Goal: Task Accomplishment & Management: Manage account settings

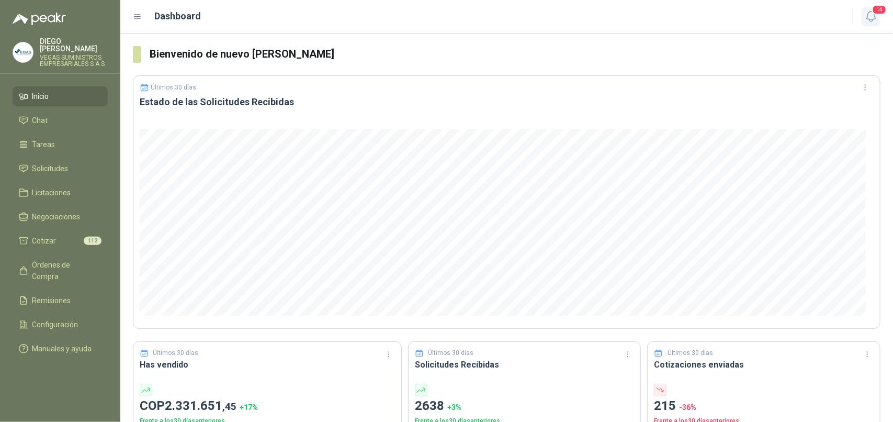
click at [877, 15] on icon "button" at bounding box center [871, 16] width 13 height 13
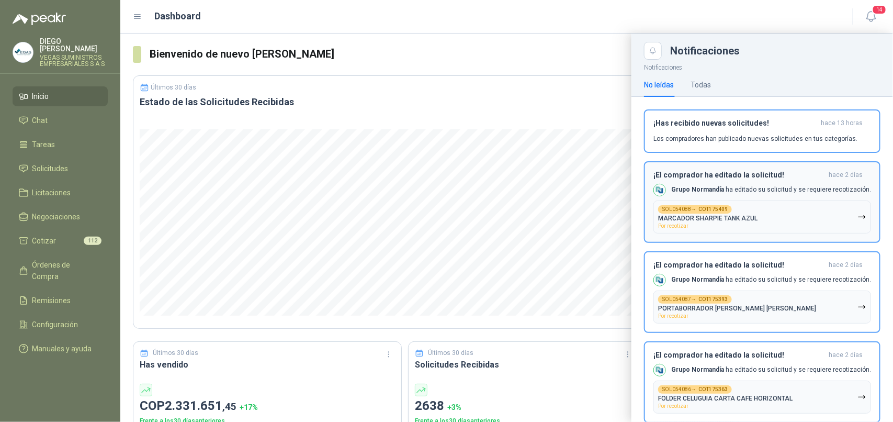
click at [782, 213] on button "SOL054088 → COT175409 MARCADOR SHARPIE TANK AZUL Por recotizar" at bounding box center [762, 216] width 218 height 33
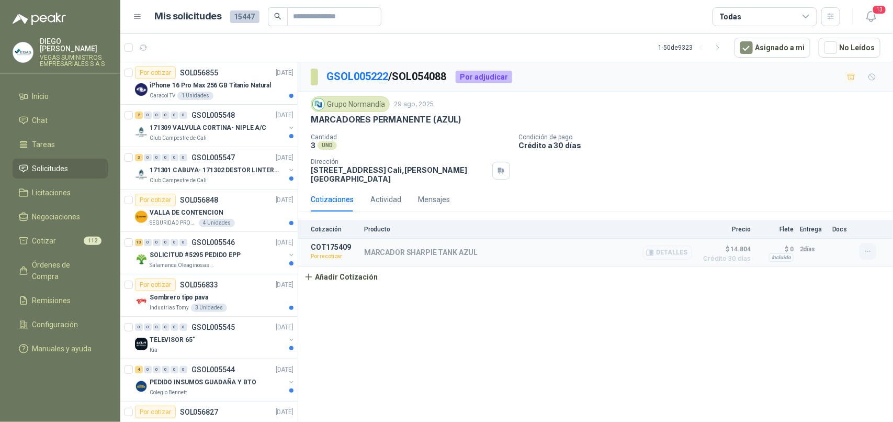
click at [875, 249] on button "button" at bounding box center [867, 251] width 17 height 17
click at [850, 223] on button "Re-cotizar" at bounding box center [847, 229] width 84 height 17
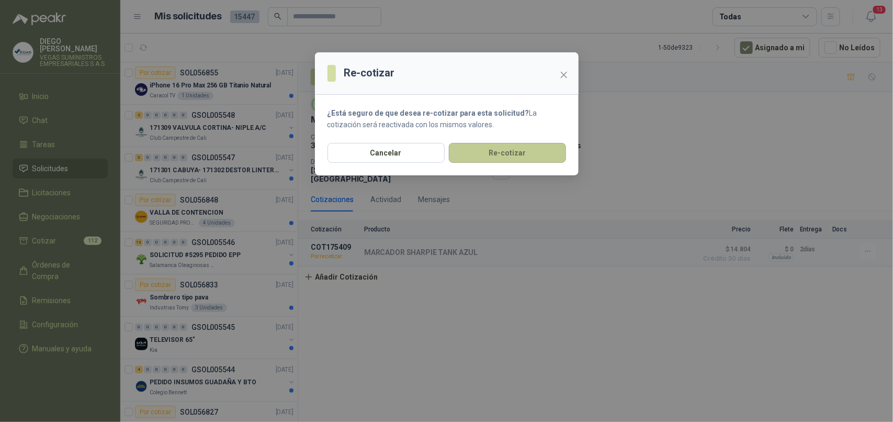
click at [519, 147] on button "Re-cotizar" at bounding box center [507, 153] width 117 height 20
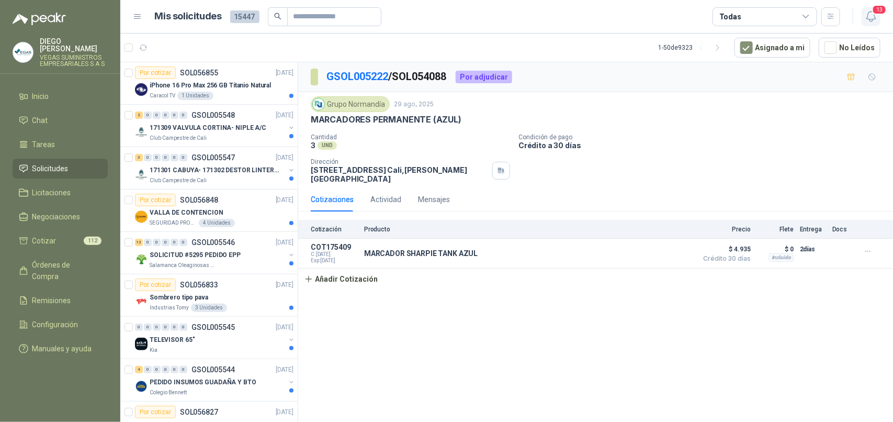
click at [867, 16] on icon "button" at bounding box center [870, 17] width 9 height 10
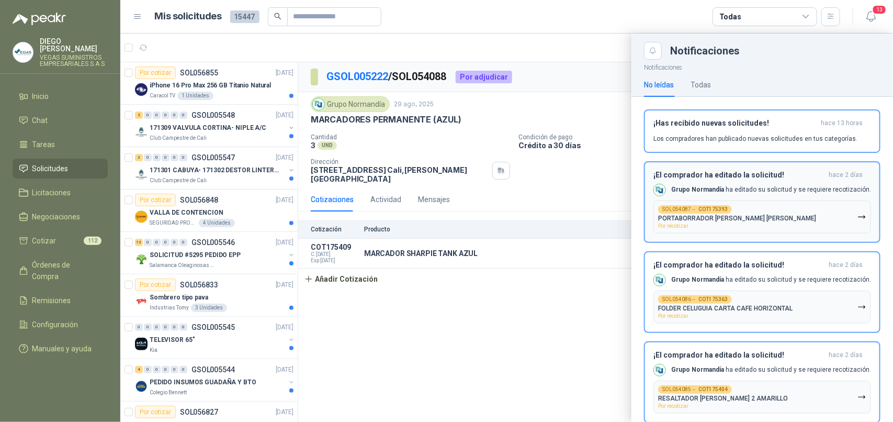
click at [836, 214] on button "SOL054087 → COT175393 PORTABORRADOR [PERSON_NAME] [PERSON_NAME] Por recotizar" at bounding box center [762, 216] width 218 height 33
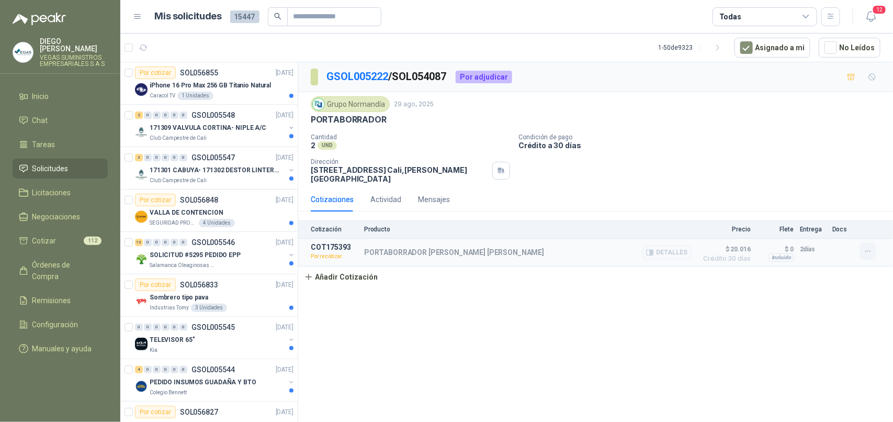
click at [872, 252] on button "button" at bounding box center [867, 251] width 17 height 17
click at [856, 232] on button "Re-cotizar" at bounding box center [847, 229] width 84 height 17
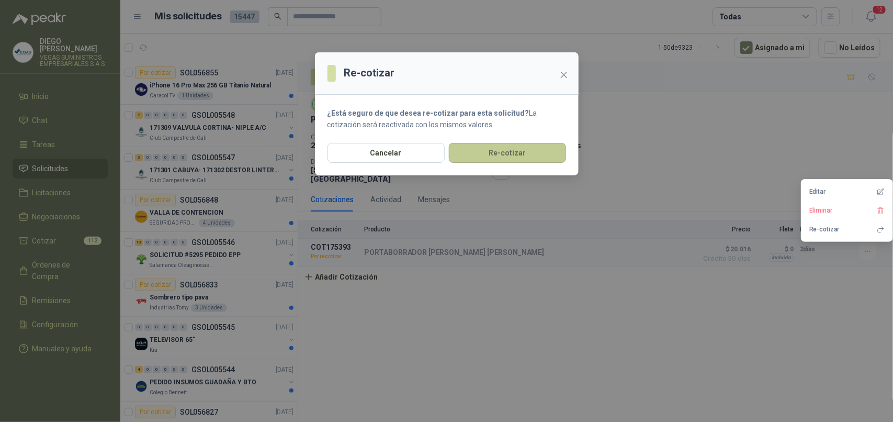
click at [555, 154] on button "Re-cotizar" at bounding box center [507, 153] width 117 height 20
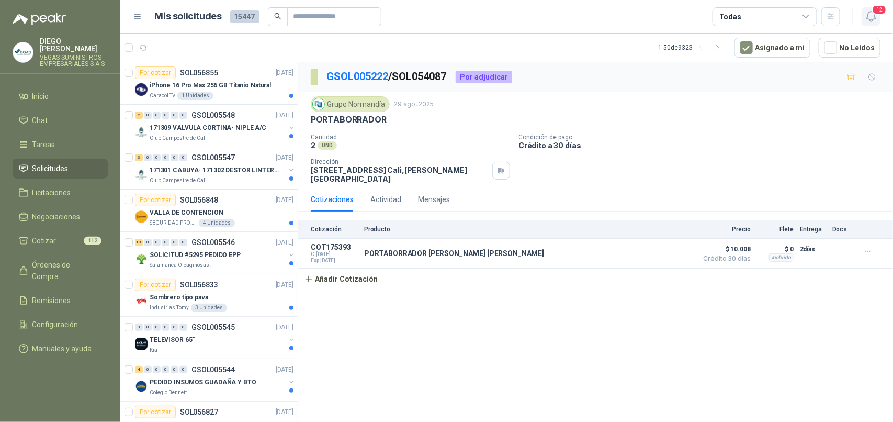
click at [871, 15] on icon "button" at bounding box center [871, 16] width 13 height 13
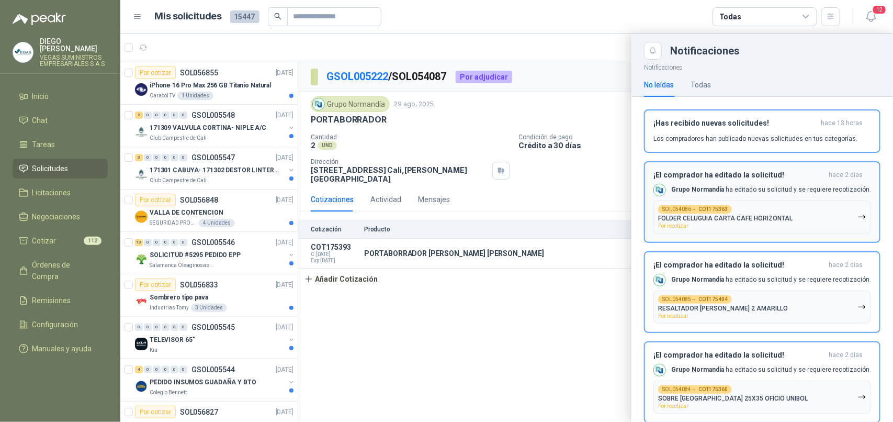
click at [744, 215] on p "FOLDER CELUGUIA CARTA CAFE HORIZONTAL" at bounding box center [725, 217] width 134 height 7
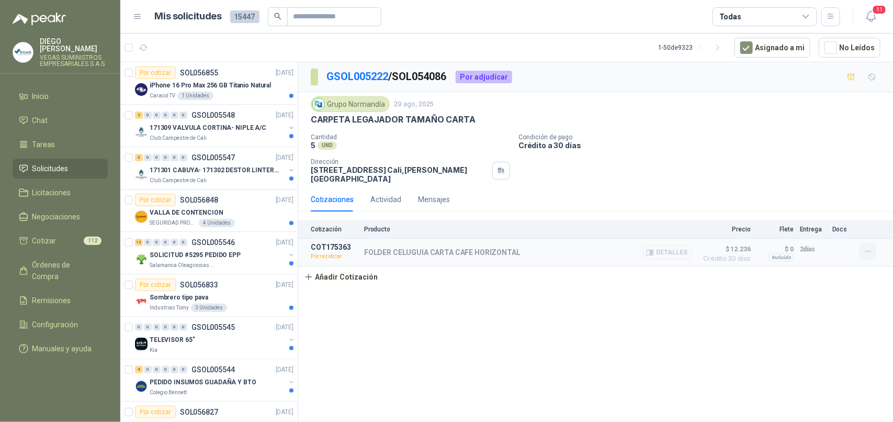
click at [869, 256] on icon "button" at bounding box center [867, 251] width 9 height 9
click at [827, 232] on button "Re-cotizar" at bounding box center [847, 229] width 84 height 17
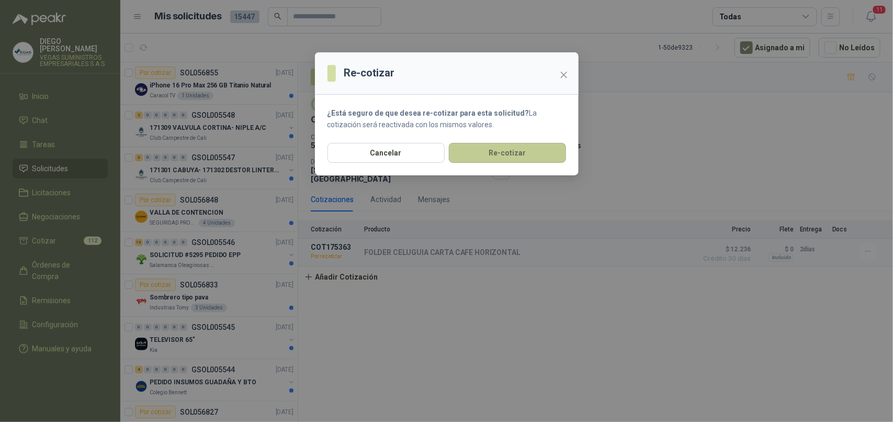
click at [532, 148] on button "Re-cotizar" at bounding box center [507, 153] width 117 height 20
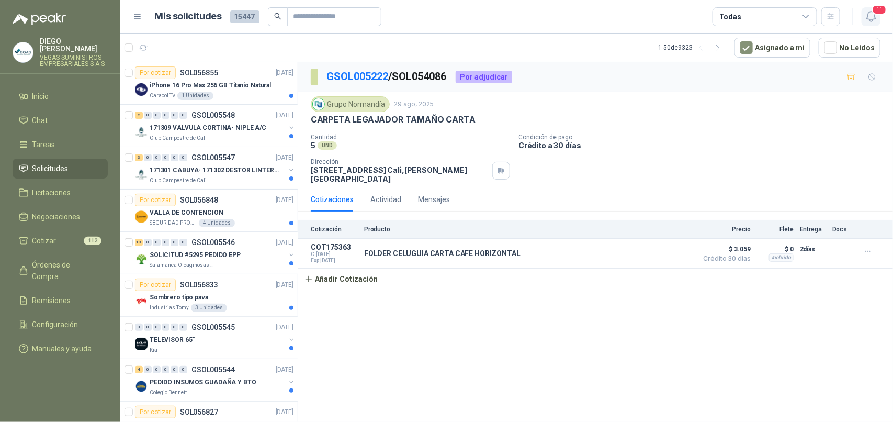
click at [866, 19] on icon "button" at bounding box center [871, 16] width 13 height 13
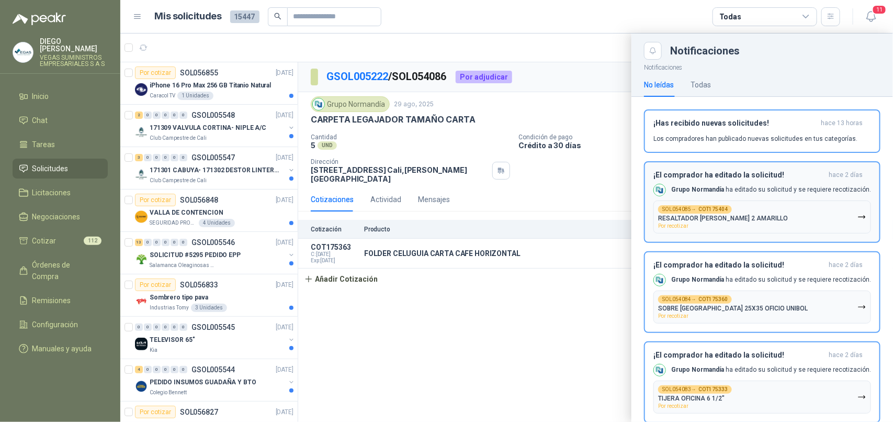
click at [805, 212] on button "SOL054085 → COT175404 RESALTADOR [PERSON_NAME] 2 AMARILLO Por recotizar" at bounding box center [762, 216] width 218 height 33
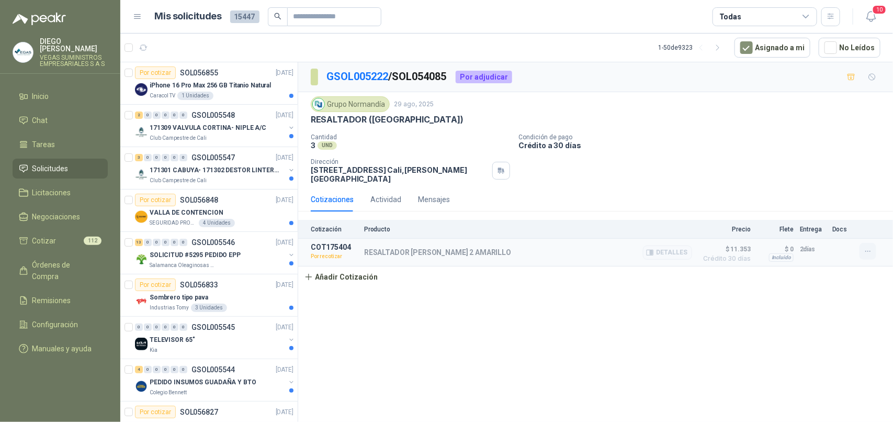
click at [869, 255] on icon "button" at bounding box center [867, 251] width 9 height 9
click at [845, 235] on button "Re-cotizar" at bounding box center [847, 229] width 84 height 17
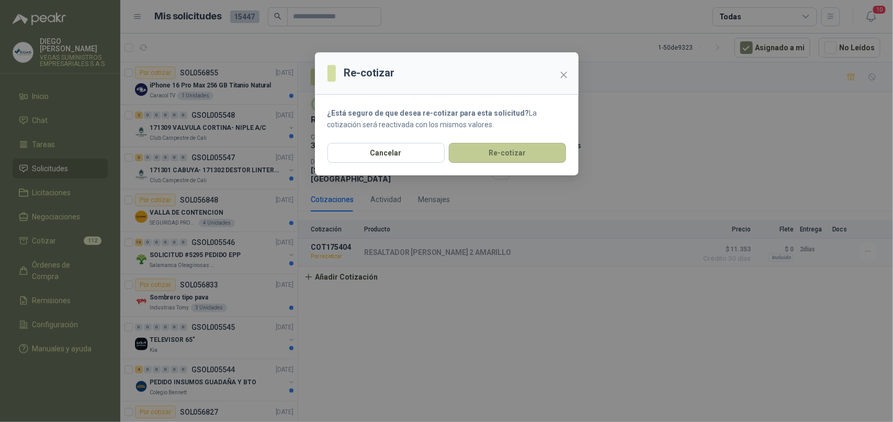
click at [555, 157] on button "Re-cotizar" at bounding box center [507, 153] width 117 height 20
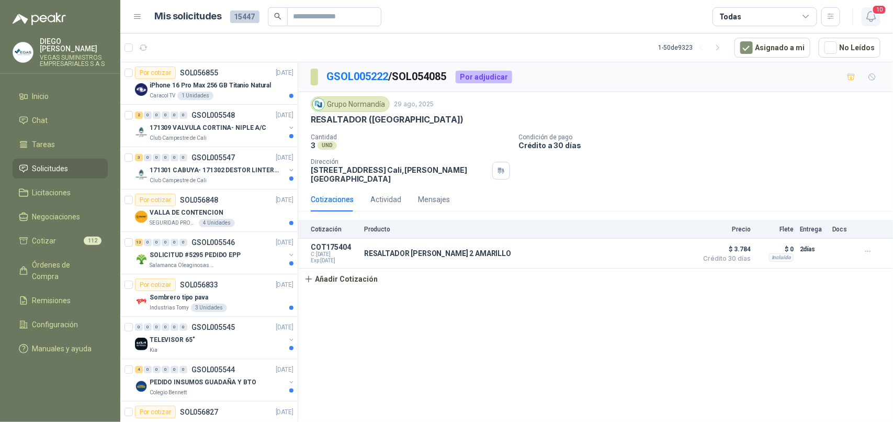
click at [870, 20] on icon "button" at bounding box center [871, 16] width 13 height 13
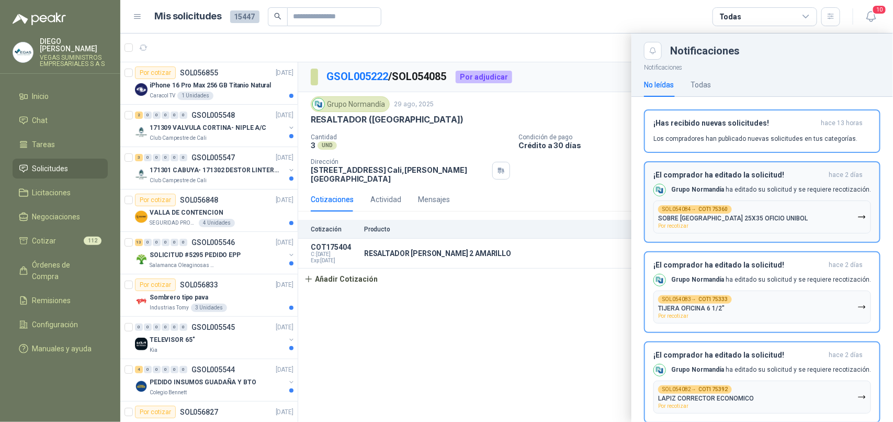
click at [761, 199] on div "¡El comprador ha editado la solicitud! [DATE] Grupo [PERSON_NAME] ha editado su…" at bounding box center [762, 201] width 218 height 63
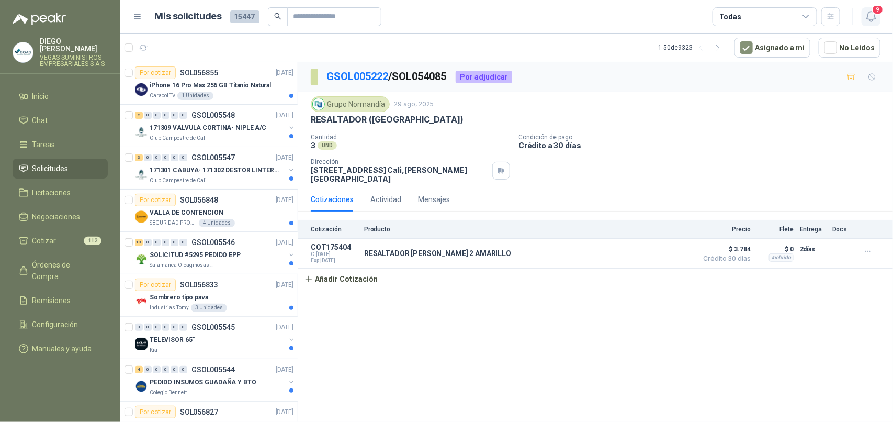
click at [874, 17] on icon "button" at bounding box center [870, 17] width 9 height 10
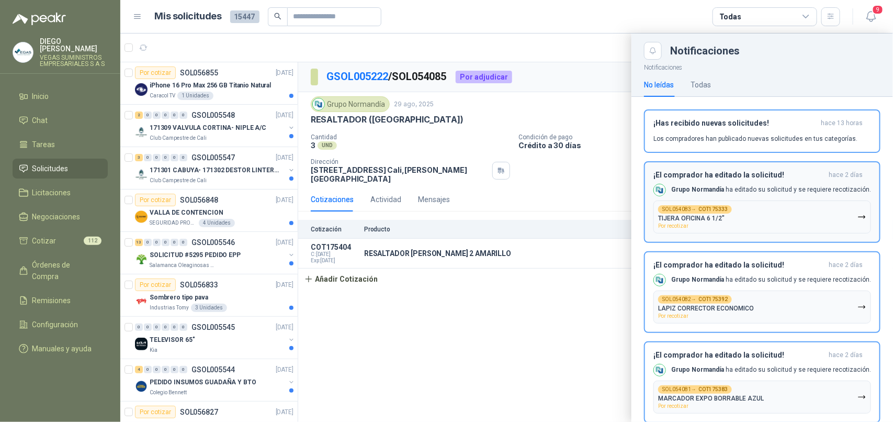
click at [756, 215] on button "SOL054083 → COT175333 TIJERA OFICINA 6 1/2" Por recotizar" at bounding box center [762, 216] width 218 height 33
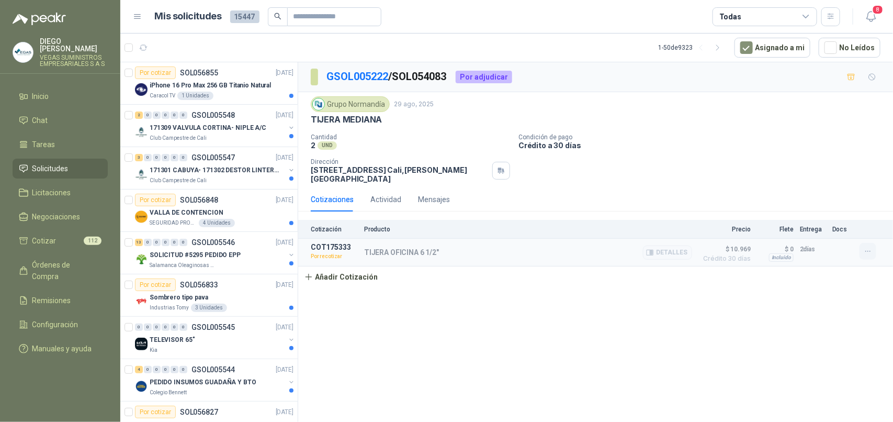
click at [862, 252] on button "button" at bounding box center [867, 251] width 17 height 17
click at [824, 230] on button "Re-cotizar" at bounding box center [847, 229] width 84 height 17
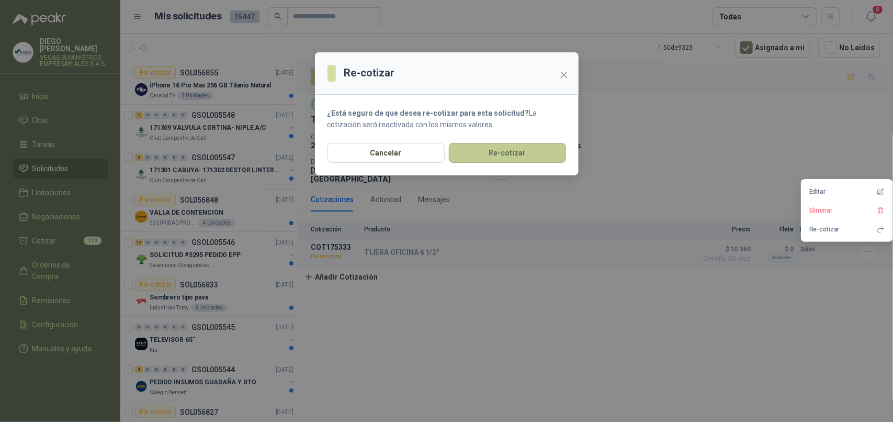
click at [522, 157] on button "Re-cotizar" at bounding box center [507, 153] width 117 height 20
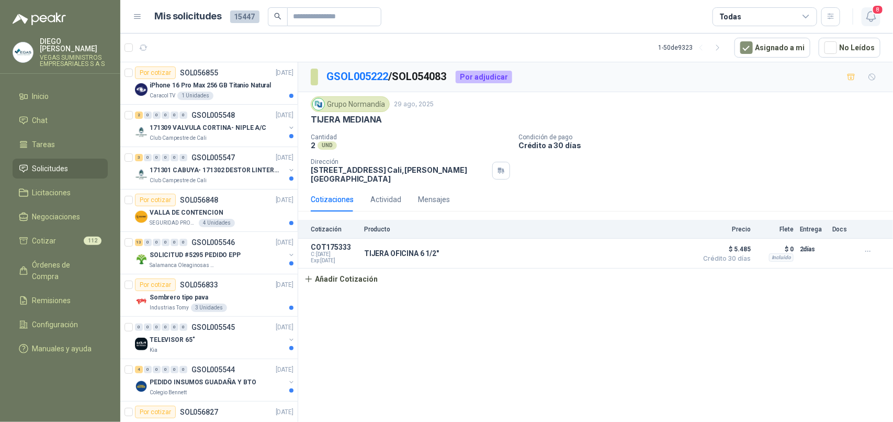
click at [868, 21] on icon "button" at bounding box center [871, 16] width 13 height 13
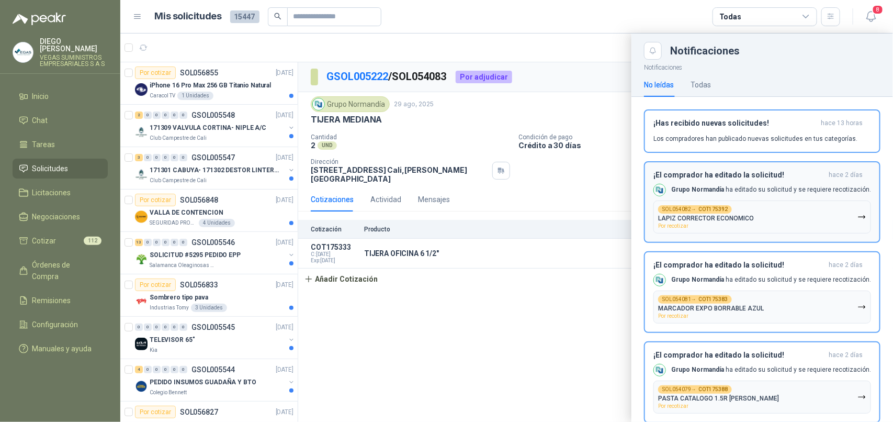
click at [808, 213] on button "SOL054082 → COT175392 LAPIZ CORRECTOR ECONOMICO Por recotizar" at bounding box center [762, 216] width 218 height 33
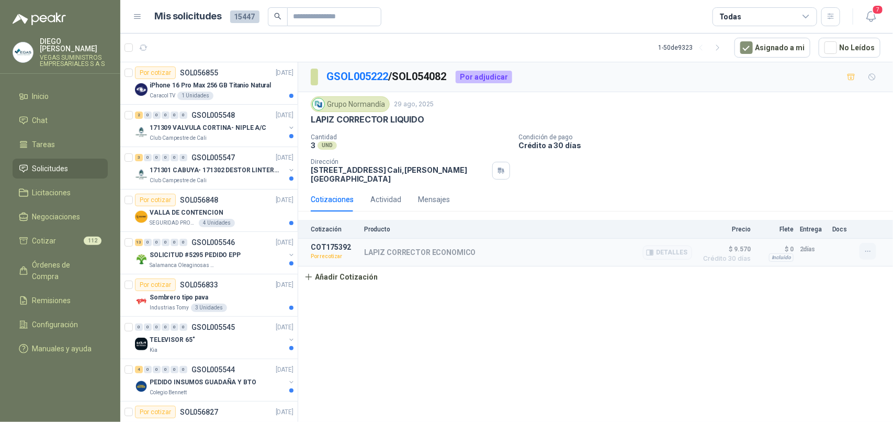
click at [866, 252] on icon "button" at bounding box center [867, 251] width 9 height 9
click at [814, 233] on button "Re-cotizar" at bounding box center [847, 229] width 84 height 17
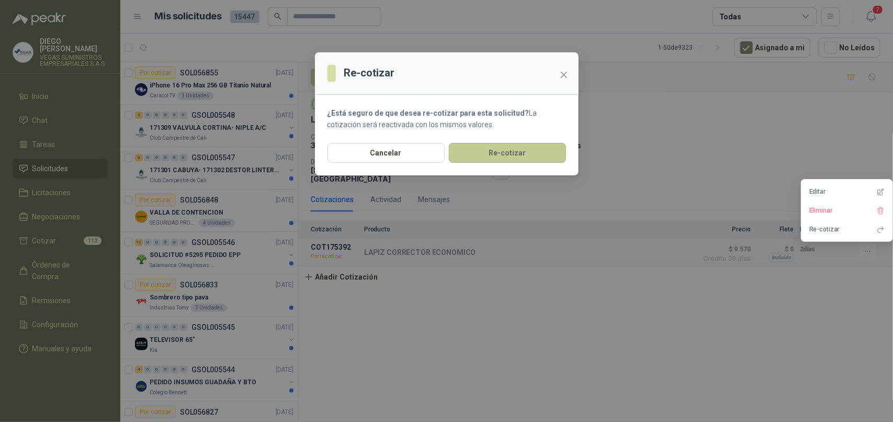
click at [524, 153] on button "Re-cotizar" at bounding box center [507, 153] width 117 height 20
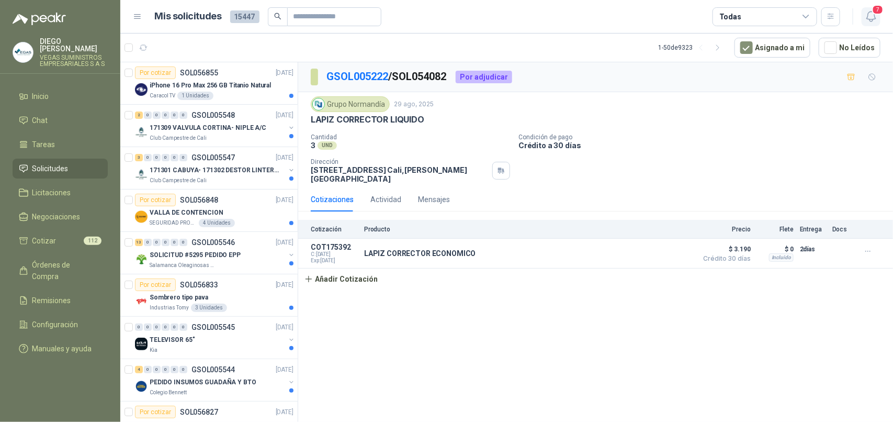
click at [869, 11] on icon "button" at bounding box center [871, 16] width 13 height 13
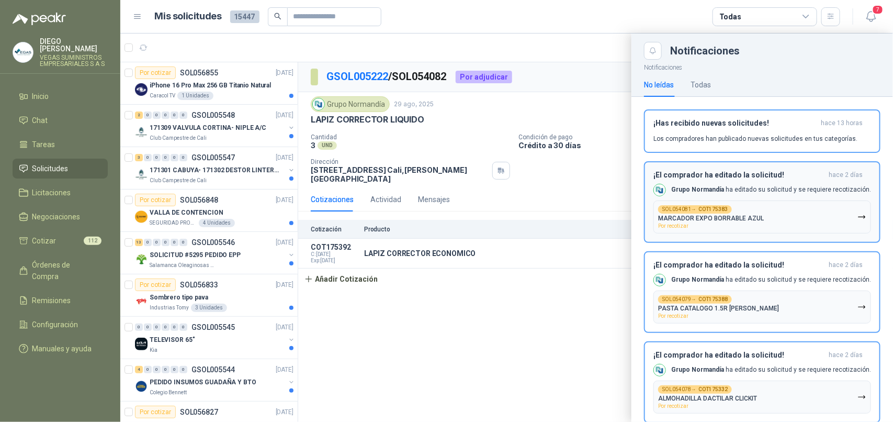
click at [828, 211] on button "SOL054081 → COT175383 MARCADOR EXPO BORRABLE AZUL Por recotizar" at bounding box center [762, 216] width 218 height 33
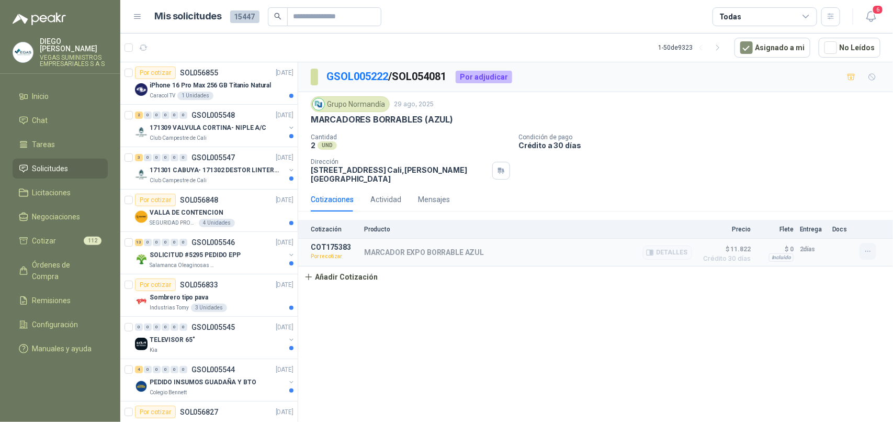
click at [863, 252] on icon "button" at bounding box center [867, 251] width 9 height 9
click at [812, 231] on button "Re-cotizar" at bounding box center [847, 229] width 84 height 17
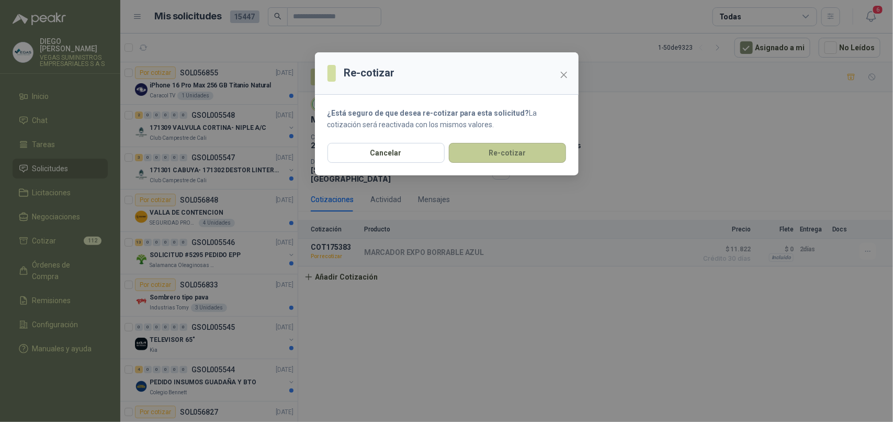
click at [529, 161] on button "Re-cotizar" at bounding box center [507, 153] width 117 height 20
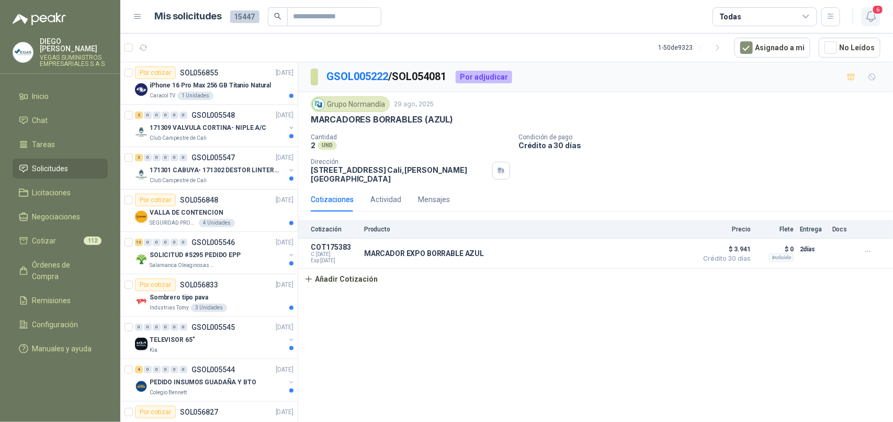
click at [868, 17] on icon "button" at bounding box center [871, 16] width 13 height 13
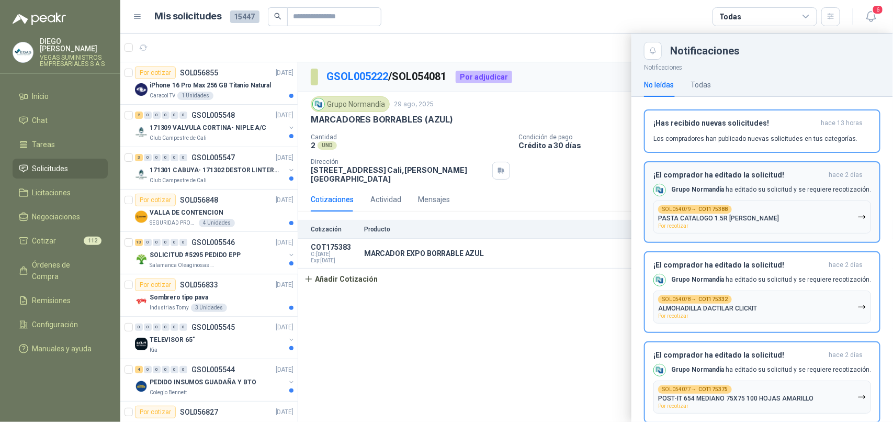
click at [823, 220] on button "SOL054079 → COT175388 PASTA CATALOGO 1.5R [PERSON_NAME] Por recotizar" at bounding box center [762, 216] width 218 height 33
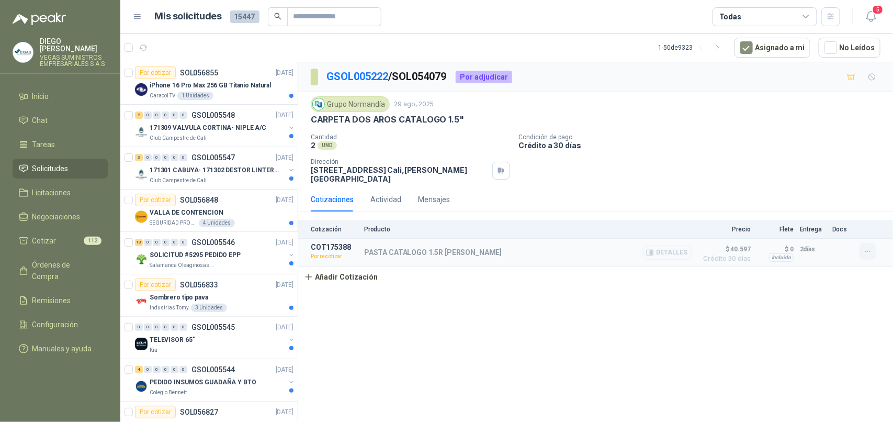
click at [869, 252] on icon "button" at bounding box center [867, 251] width 9 height 9
click at [835, 225] on button "Re-cotizar" at bounding box center [847, 229] width 84 height 17
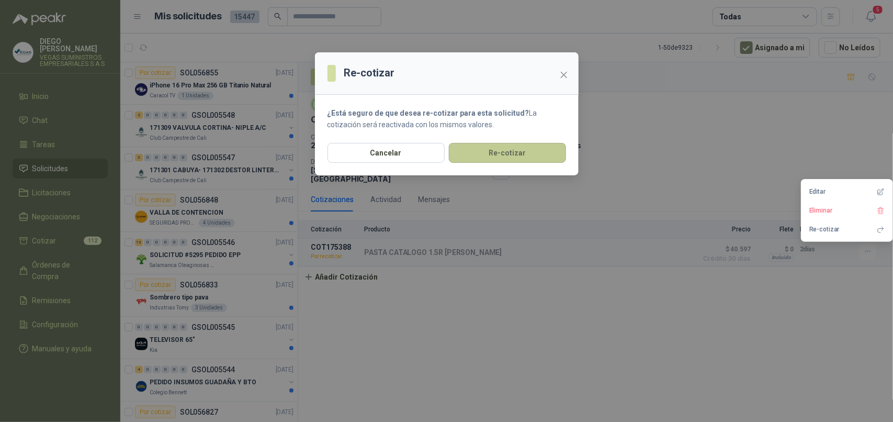
click at [544, 153] on button "Re-cotizar" at bounding box center [507, 153] width 117 height 20
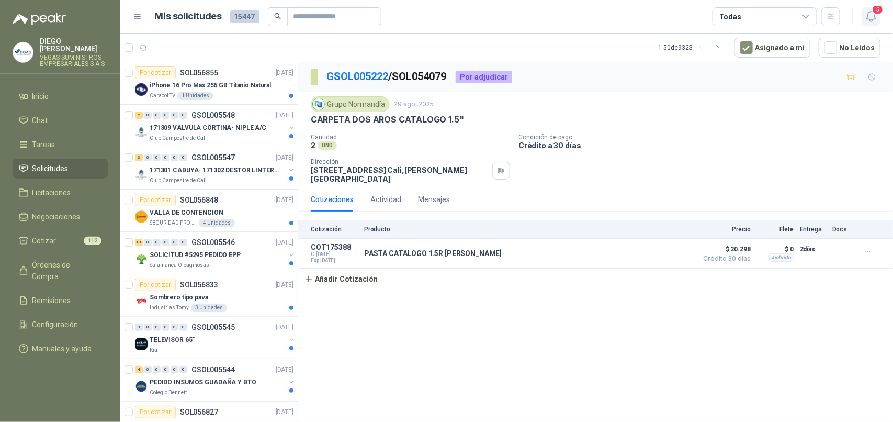
click at [868, 16] on icon "button" at bounding box center [871, 16] width 13 height 13
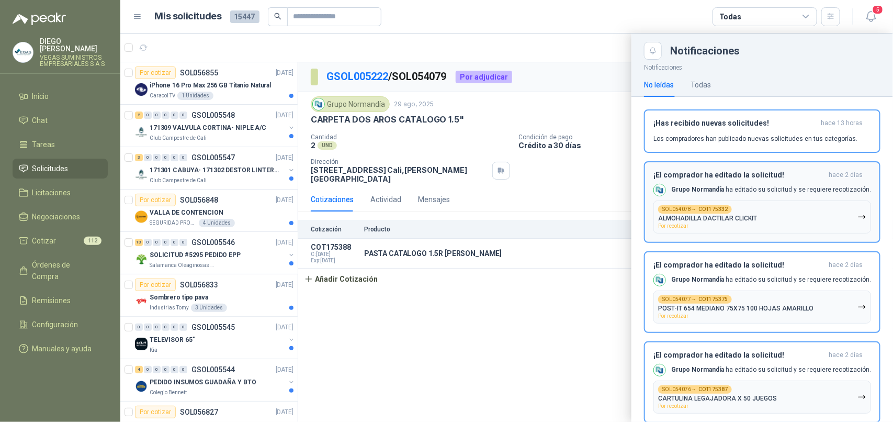
click at [797, 212] on button "SOL054078 → COT175332 ALMOHADILLA DACTILAR CLICKIT Por recotizar" at bounding box center [762, 216] width 218 height 33
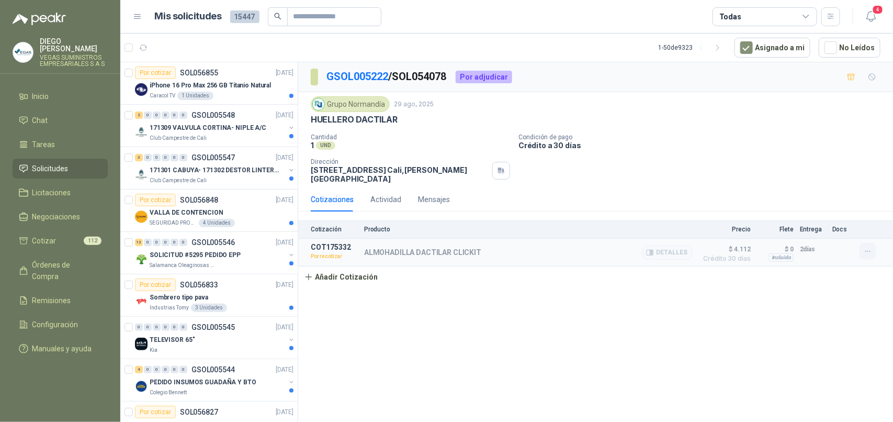
click at [869, 254] on icon "button" at bounding box center [867, 251] width 9 height 9
click at [832, 231] on button "Re-cotizar" at bounding box center [847, 229] width 84 height 17
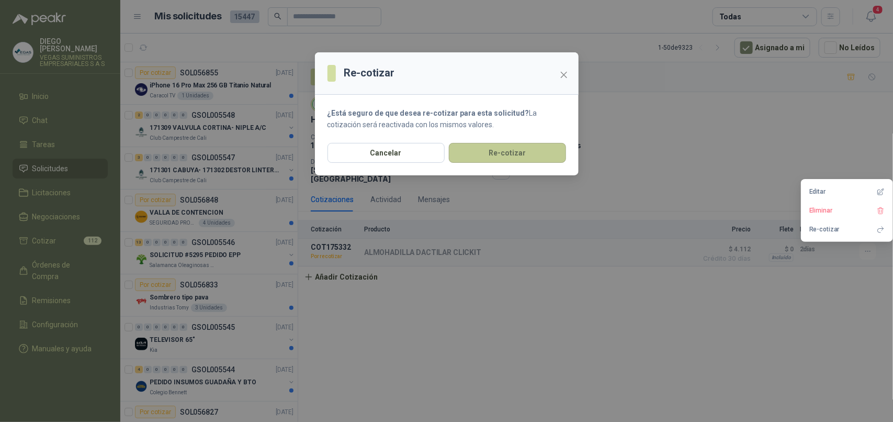
click at [525, 157] on button "Re-cotizar" at bounding box center [507, 153] width 117 height 20
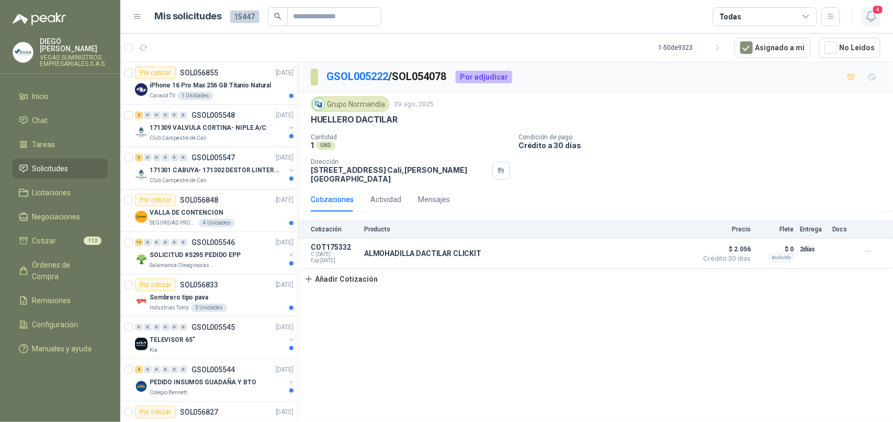
click at [873, 19] on icon "button" at bounding box center [870, 17] width 9 height 10
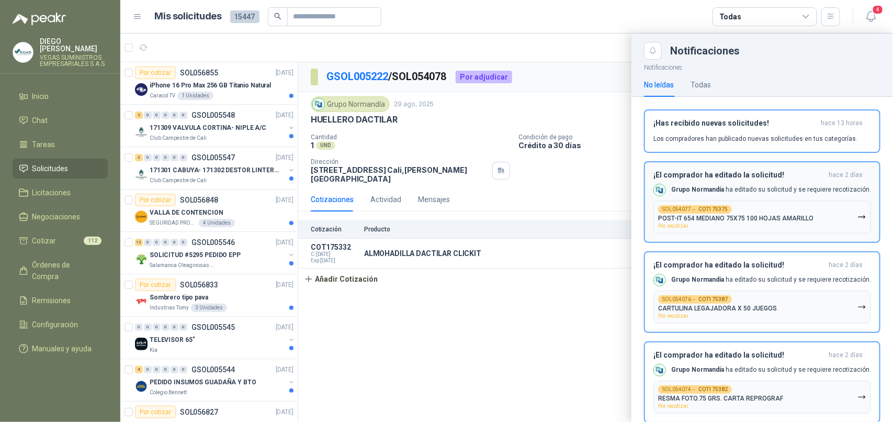
click at [825, 211] on button "SOL054077 → COT175375 POST-IT 654 MEDIANO 75X75 100 HOJAS AMARILLO Por recotizar" at bounding box center [762, 216] width 218 height 33
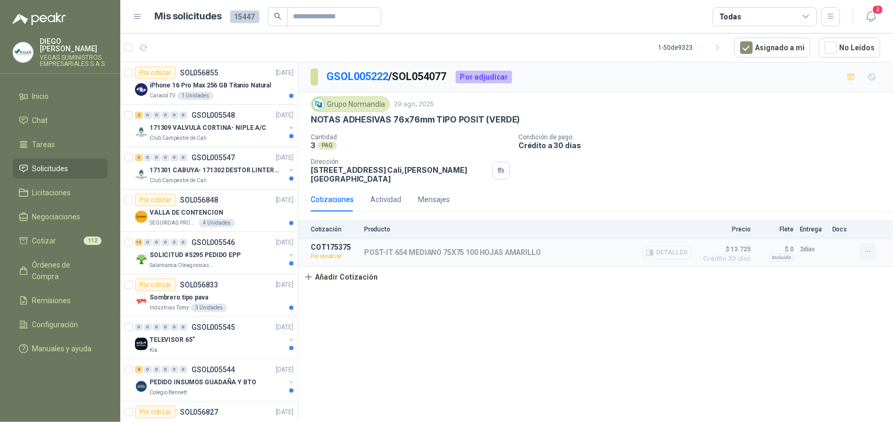
click at [866, 249] on icon "button" at bounding box center [867, 251] width 9 height 9
click at [822, 221] on button "Re-cotizar" at bounding box center [847, 229] width 84 height 17
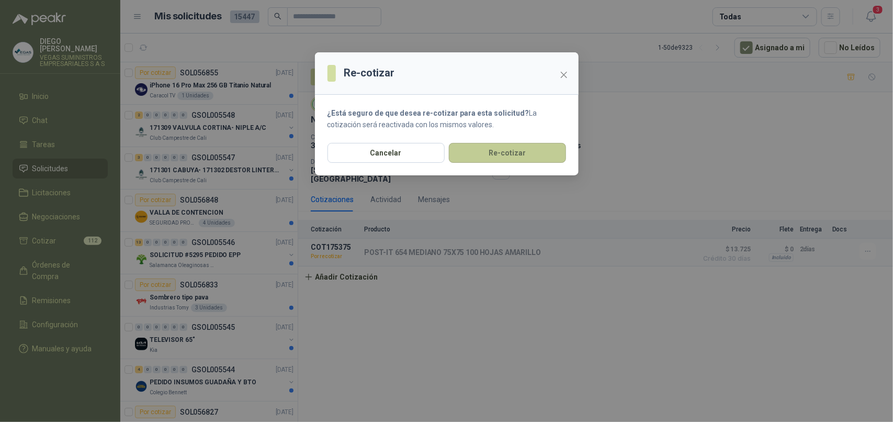
click at [529, 146] on button "Re-cotizar" at bounding box center [507, 153] width 117 height 20
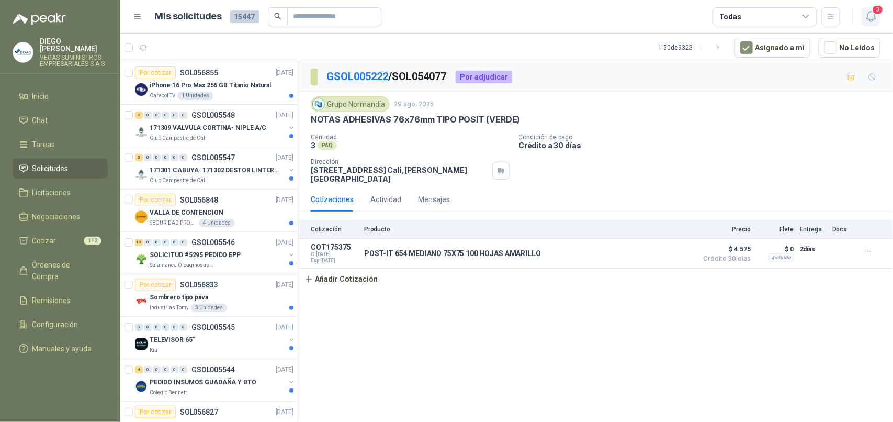
click at [874, 19] on icon "button" at bounding box center [870, 17] width 9 height 10
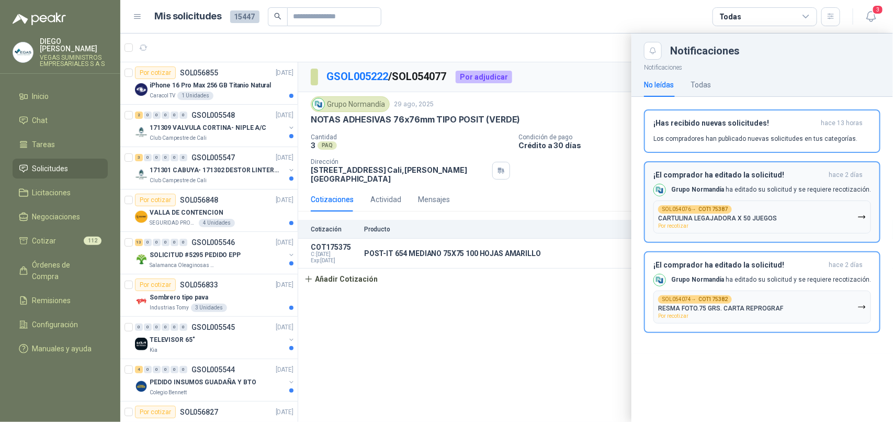
click at [847, 221] on button "SOL054076 → COT175387 CARTULINA LEGAJADORA X 50 JUEGOS Por recotizar" at bounding box center [762, 216] width 218 height 33
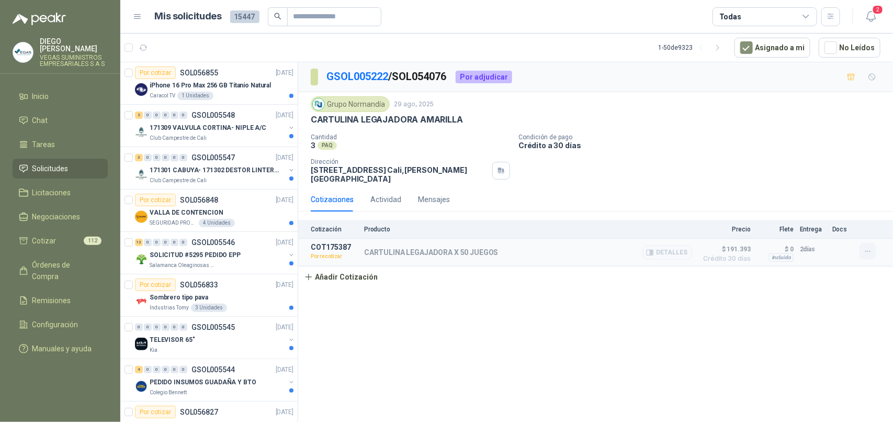
click at [868, 255] on icon "button" at bounding box center [867, 251] width 9 height 9
click at [838, 230] on button "Re-cotizar" at bounding box center [847, 229] width 84 height 17
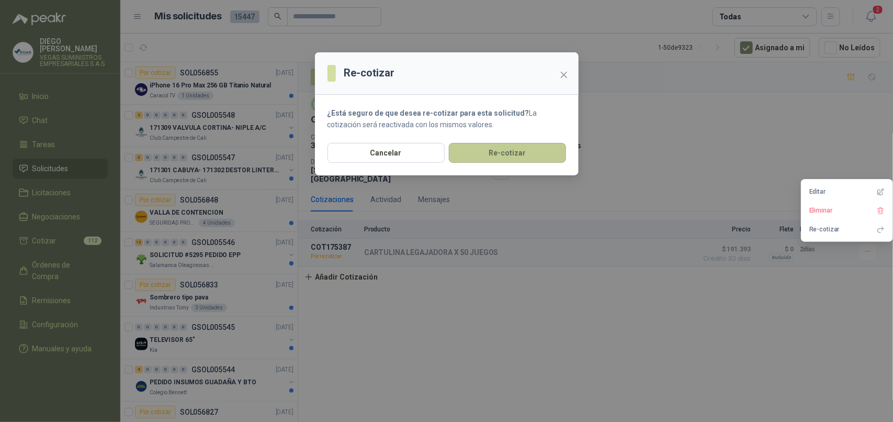
click at [518, 146] on button "Re-cotizar" at bounding box center [507, 153] width 117 height 20
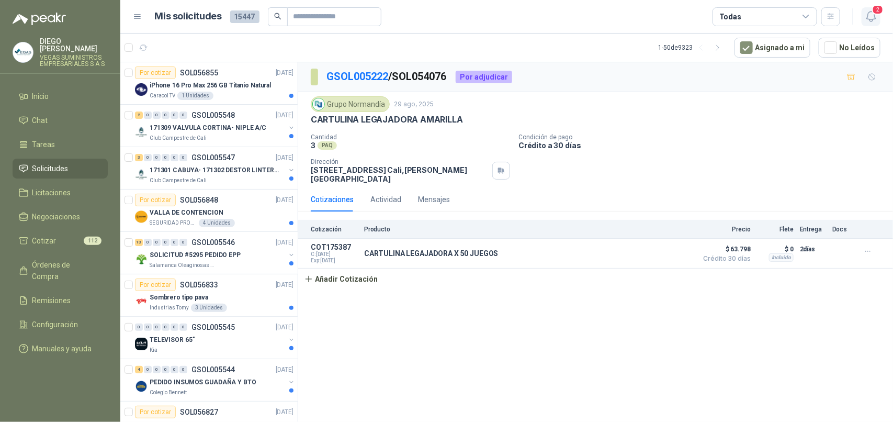
click at [872, 16] on icon "button" at bounding box center [871, 16] width 13 height 13
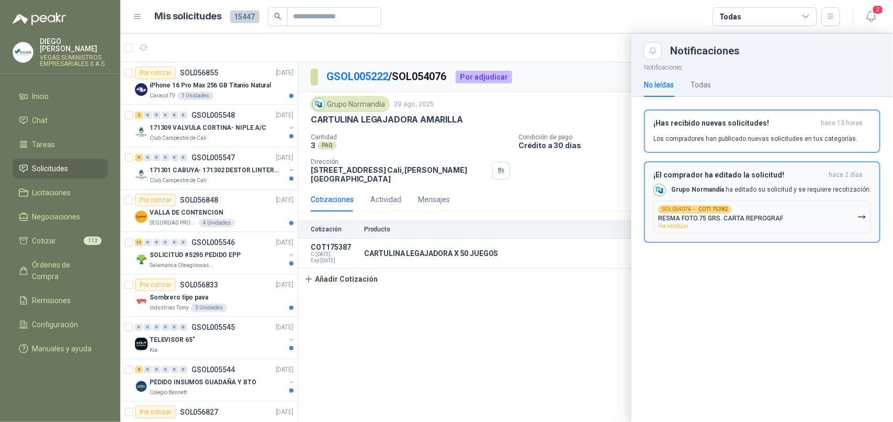
click at [854, 220] on button "SOL054074 → COT175382 RESMA FOTO.75 GRS. CARTA REPROGRAF Por recotizar" at bounding box center [762, 216] width 218 height 33
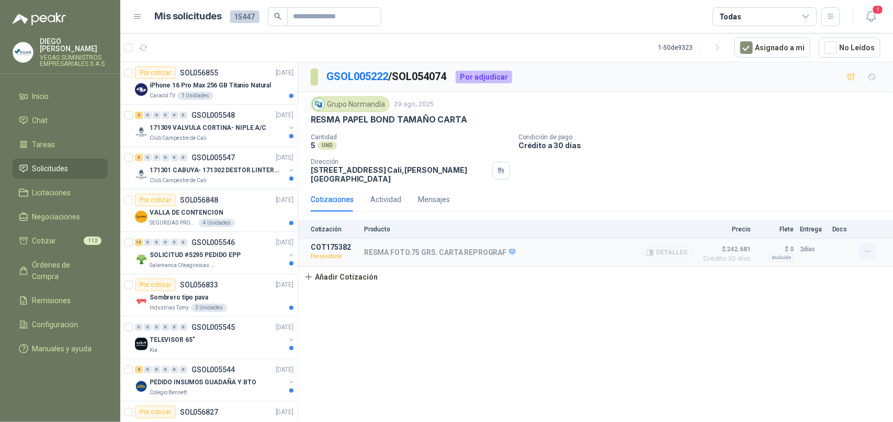
click at [866, 252] on icon "button" at bounding box center [867, 251] width 5 height 1
click at [837, 226] on button "Re-cotizar" at bounding box center [847, 229] width 84 height 17
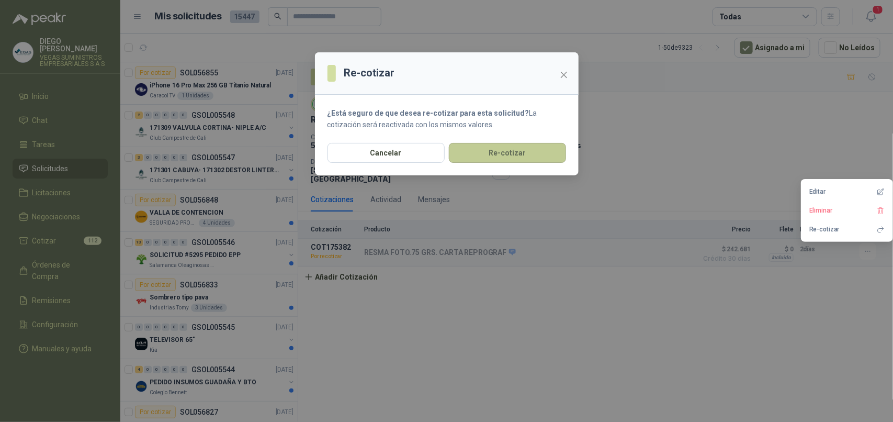
click at [543, 147] on button "Re-cotizar" at bounding box center [507, 153] width 117 height 20
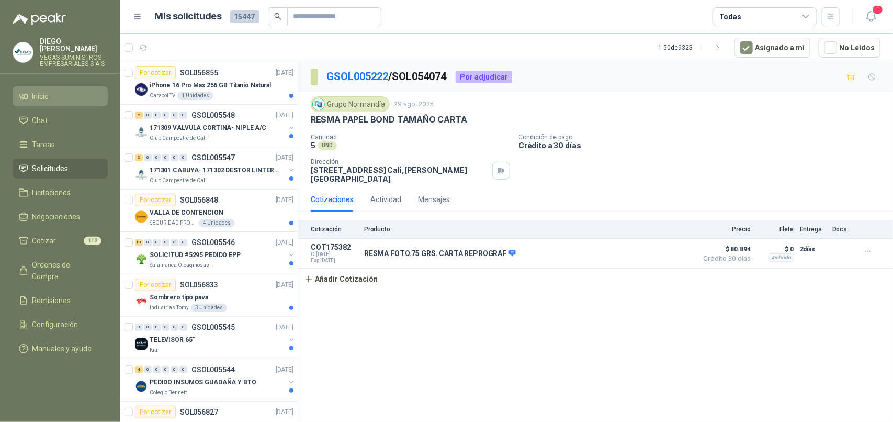
click at [51, 90] on li "Inicio" at bounding box center [60, 96] width 83 height 12
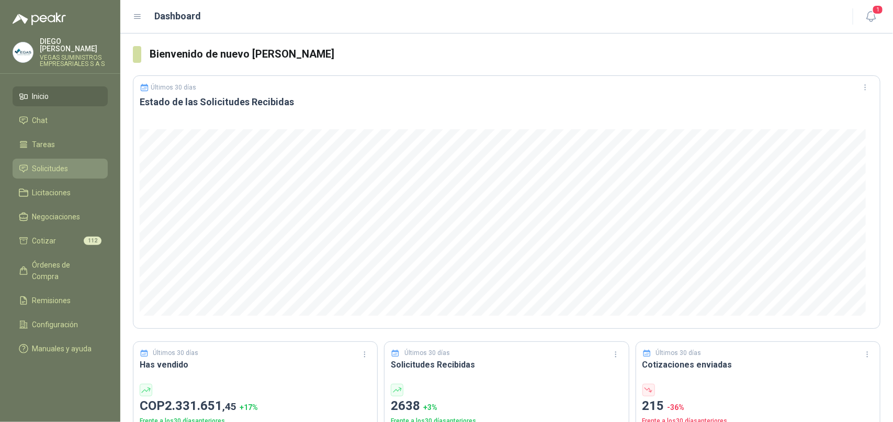
click at [71, 163] on li "Solicitudes" at bounding box center [60, 169] width 83 height 12
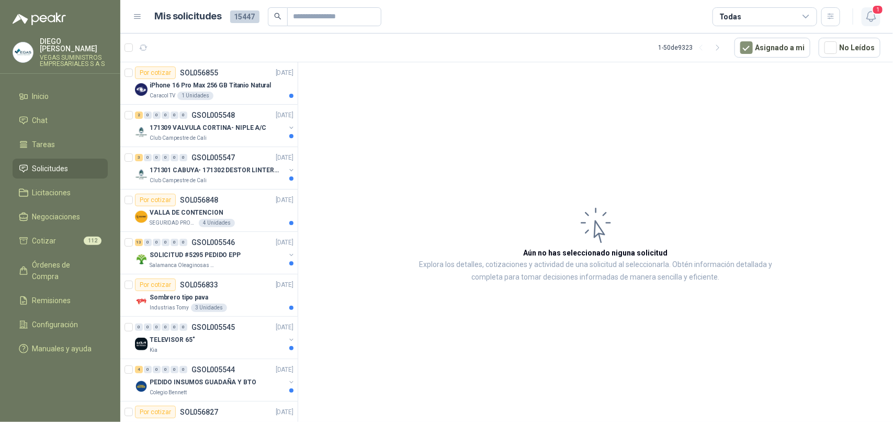
click at [874, 19] on icon "button" at bounding box center [870, 17] width 9 height 10
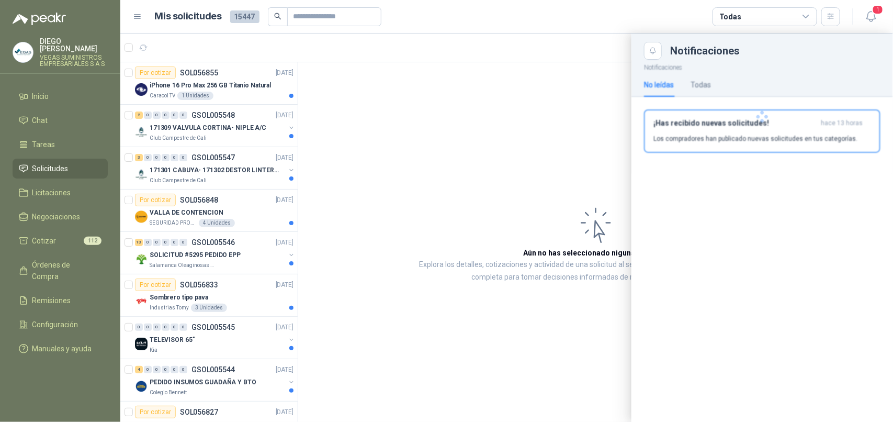
click at [806, 121] on div at bounding box center [762, 117] width 262 height 114
